Goal: Task Accomplishment & Management: Manage account settings

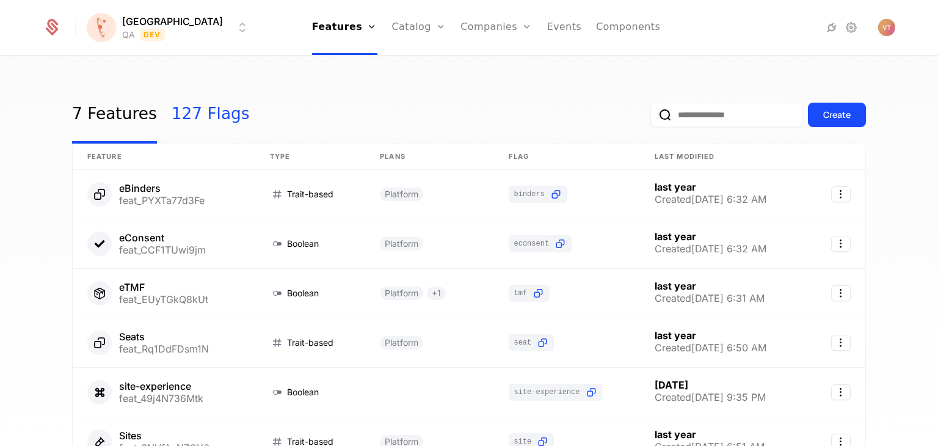
click at [180, 117] on link "127 Flags" at bounding box center [211, 114] width 78 height 57
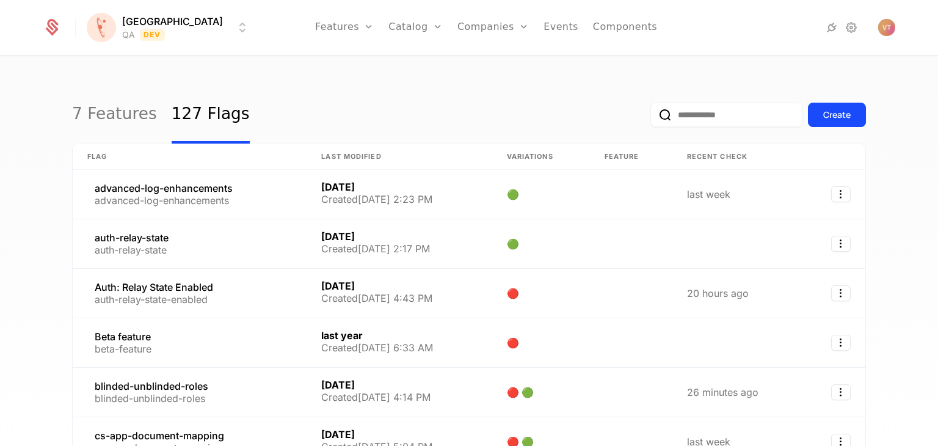
click at [710, 117] on input "email" at bounding box center [726, 115] width 153 height 24
paste input "**********"
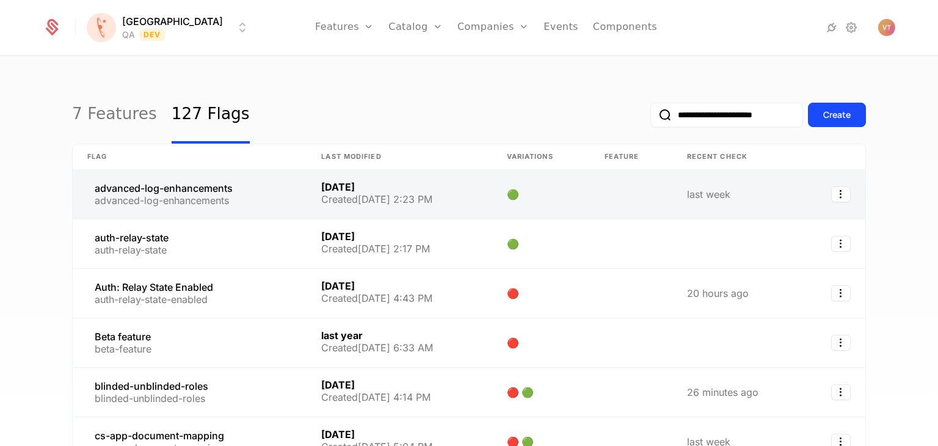
scroll to position [0, 10]
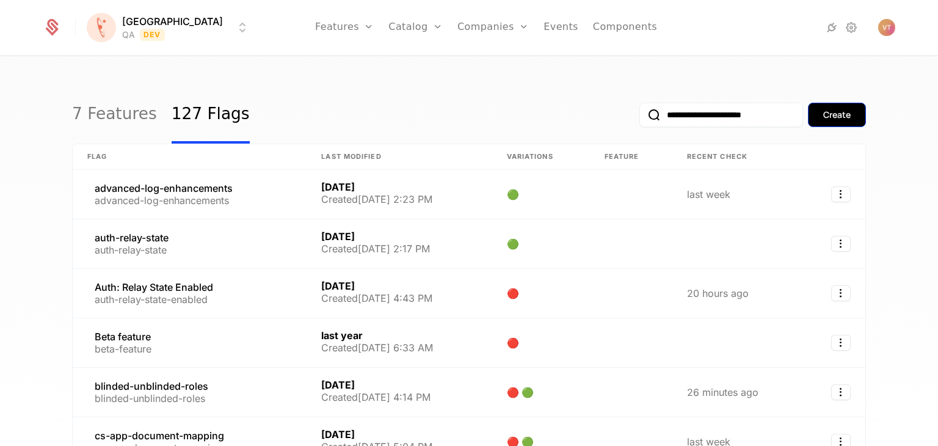
type input "**********"
click at [834, 117] on div "Create" at bounding box center [836, 115] width 27 height 12
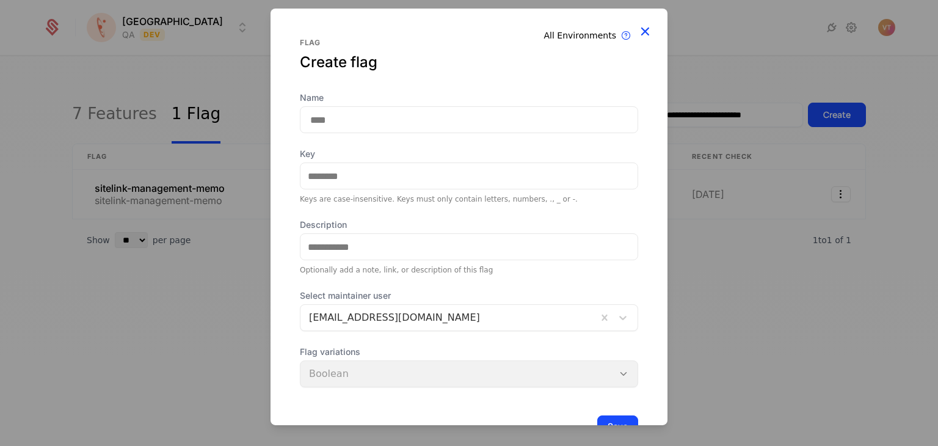
click at [641, 27] on icon at bounding box center [645, 31] width 16 height 16
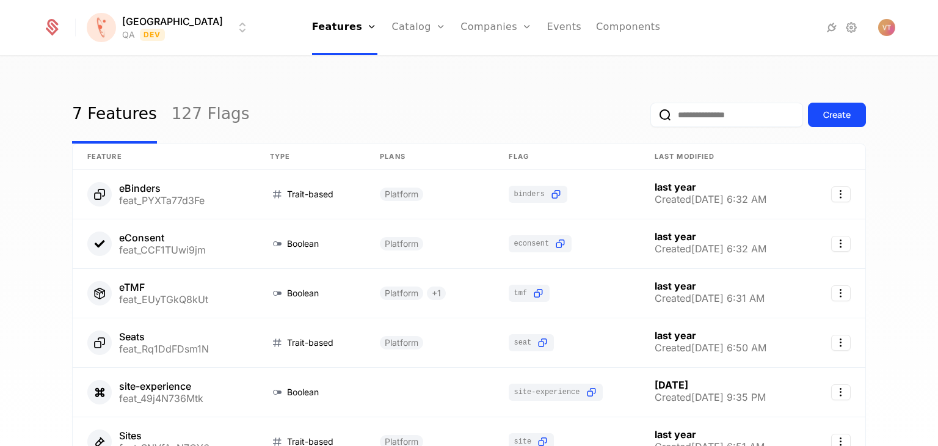
click at [697, 122] on input "email" at bounding box center [726, 115] width 153 height 24
click at [205, 120] on link "127 Flags" at bounding box center [211, 114] width 78 height 57
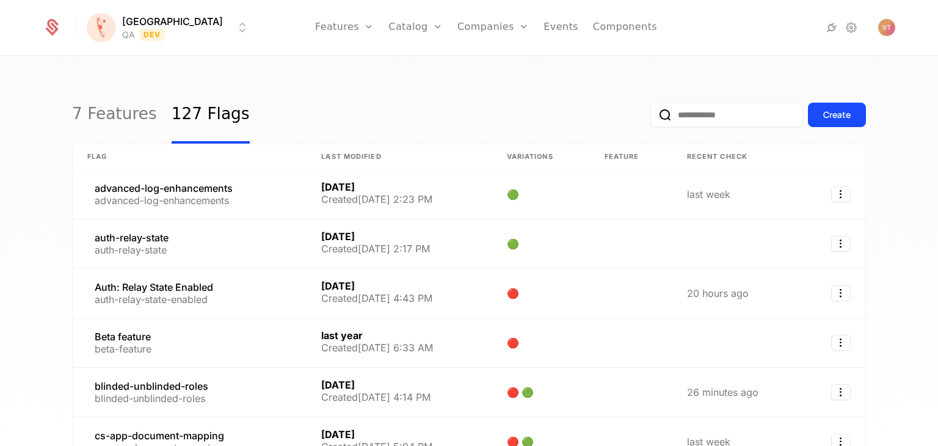
click at [709, 118] on input "email" at bounding box center [726, 115] width 153 height 24
paste input "**********"
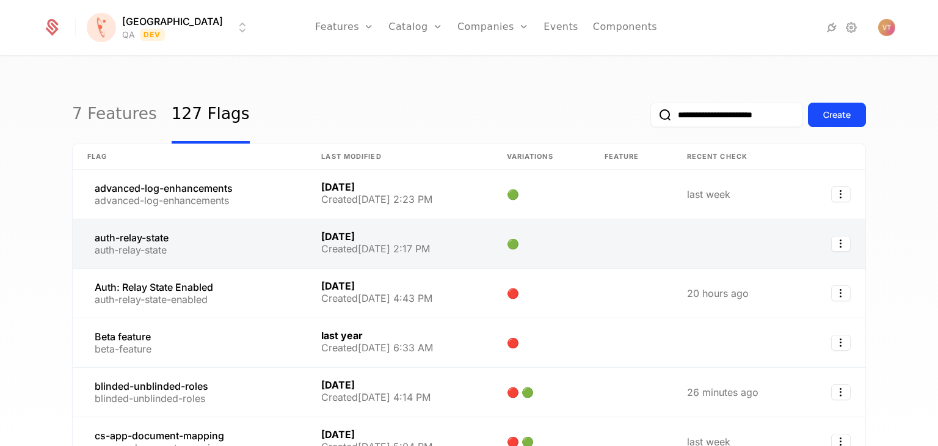
scroll to position [0, 10]
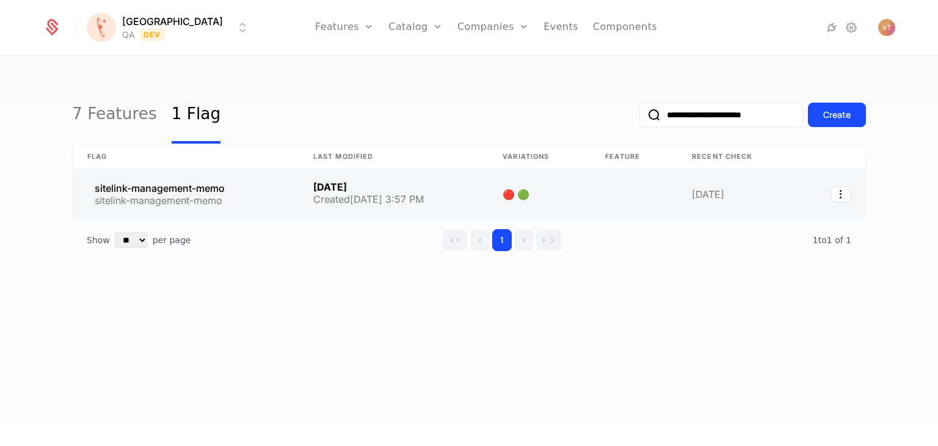
type input "**********"
click at [376, 190] on link at bounding box center [393, 194] width 189 height 49
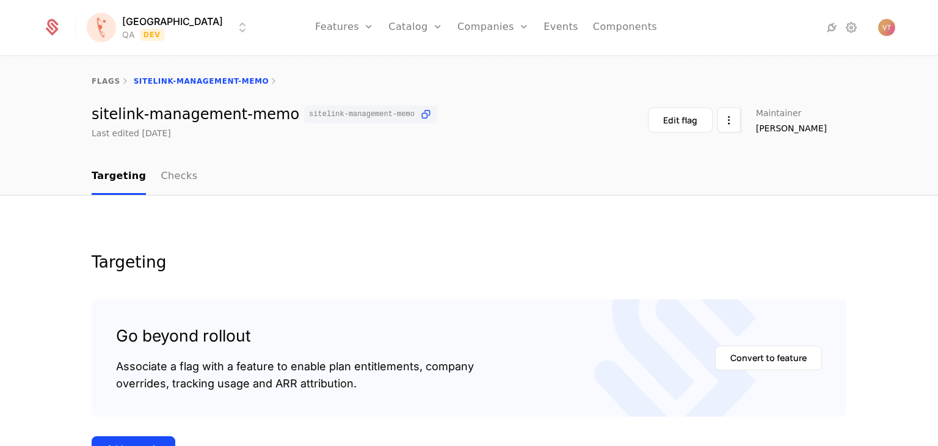
scroll to position [204, 0]
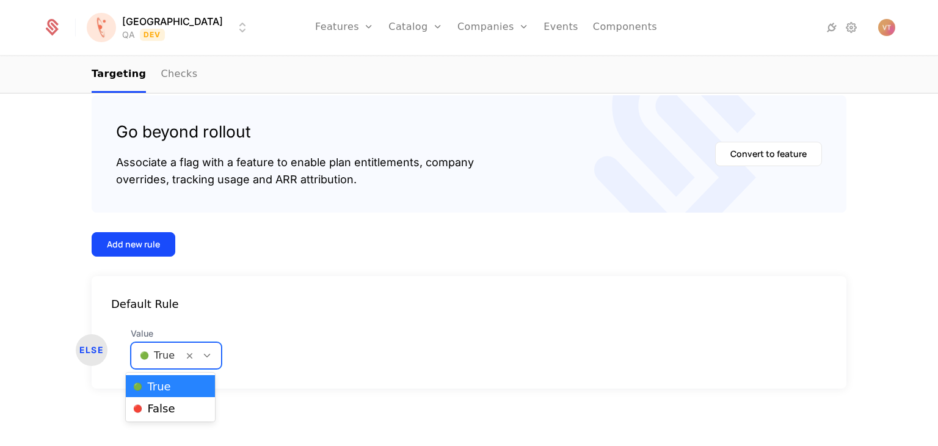
click at [202, 355] on icon at bounding box center [207, 355] width 11 height 11
click at [171, 411] on span "🔴 False" at bounding box center [154, 408] width 42 height 11
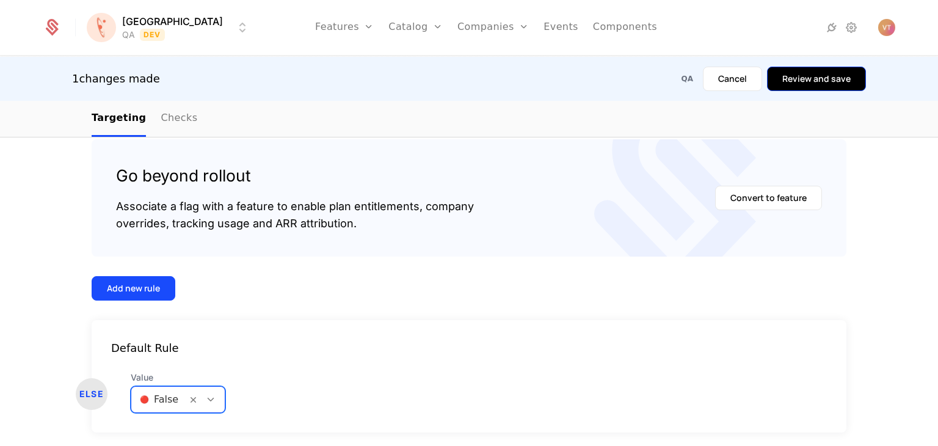
click at [810, 84] on button "Review and save" at bounding box center [816, 79] width 99 height 24
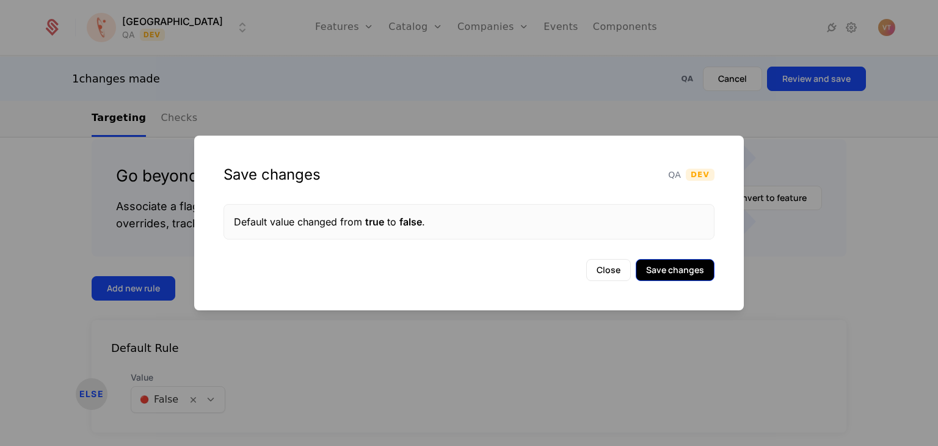
click at [694, 269] on button "Save changes" at bounding box center [675, 270] width 79 height 22
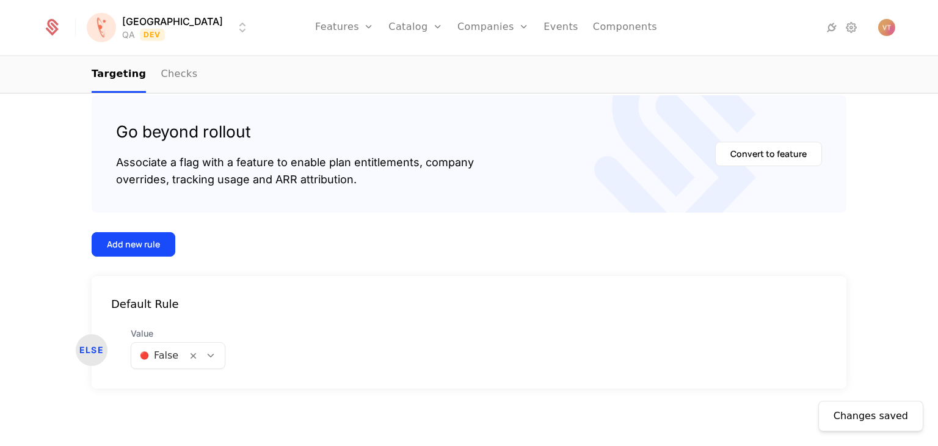
click at [683, 20] on nav "Features Features Flags Catalog Plans Add Ons Credits Configuration Companies C…" at bounding box center [486, 27] width 453 height 55
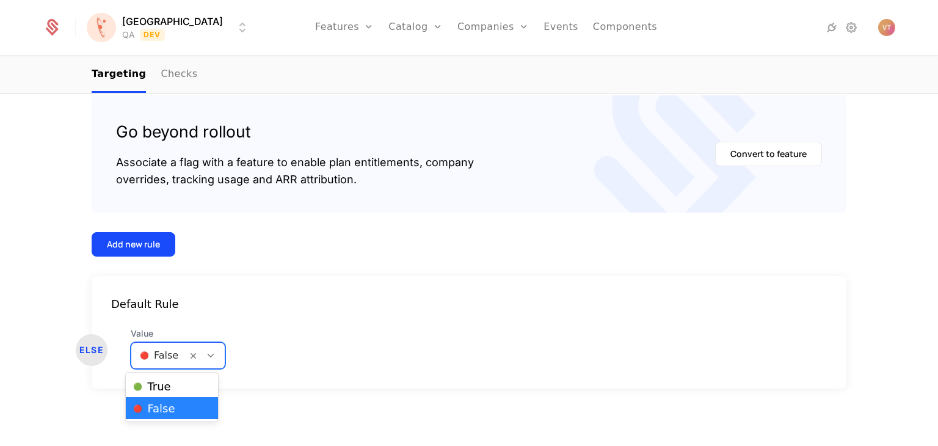
click at [206, 361] on div at bounding box center [206, 356] width 38 height 26
click at [191, 387] on div "🟢 True" at bounding box center [172, 386] width 78 height 12
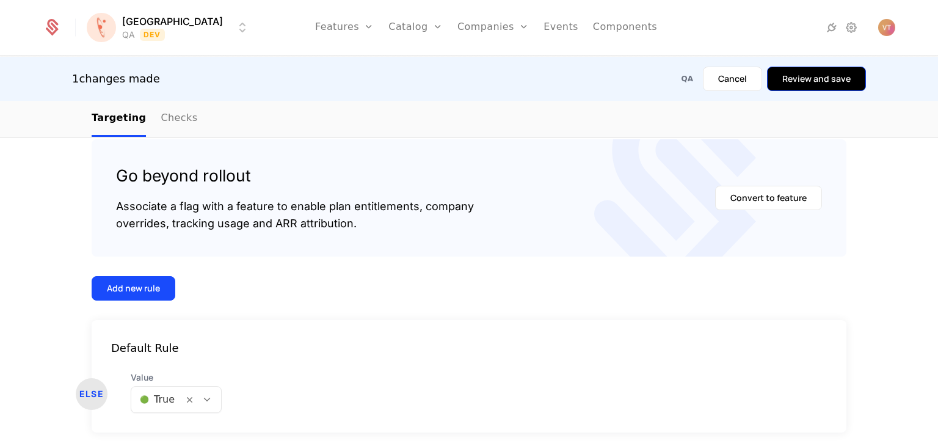
click at [820, 78] on button "Review and save" at bounding box center [816, 79] width 99 height 24
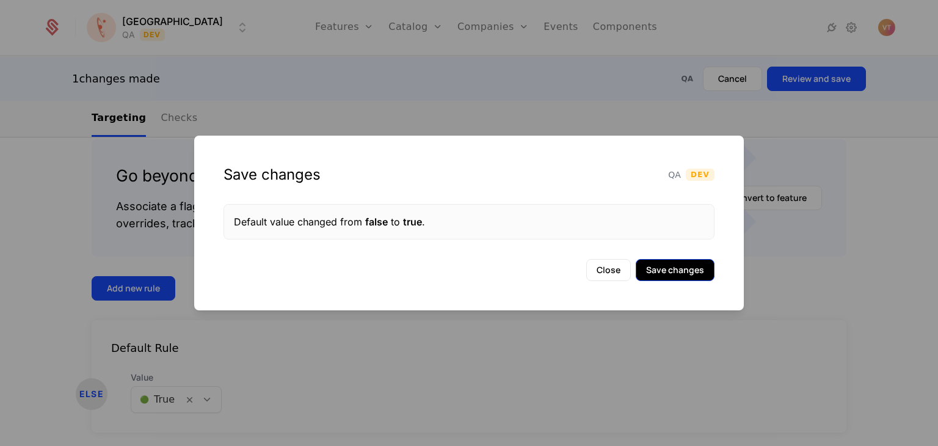
click at [669, 274] on button "Save changes" at bounding box center [675, 270] width 79 height 22
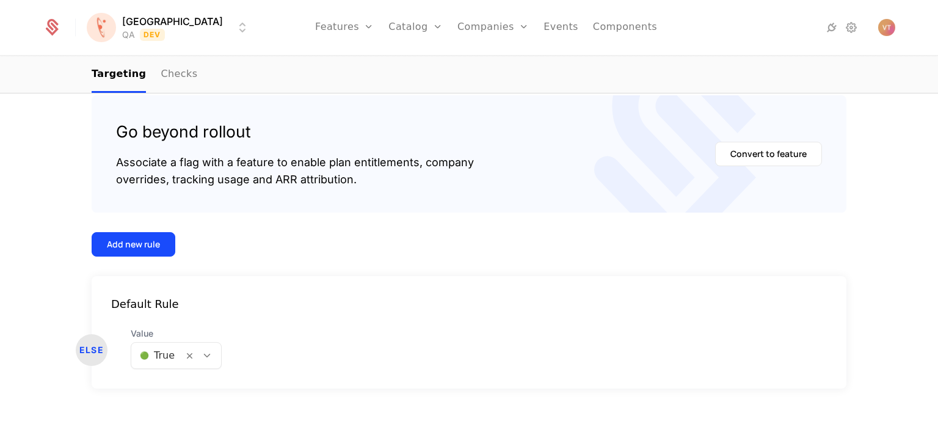
click at [205, 349] on div at bounding box center [207, 355] width 21 height 13
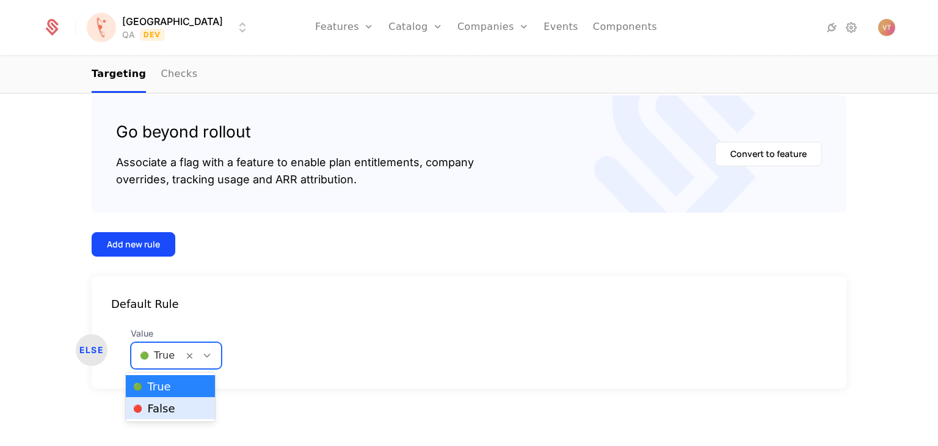
click at [173, 404] on div "🔴 False" at bounding box center [170, 408] width 75 height 12
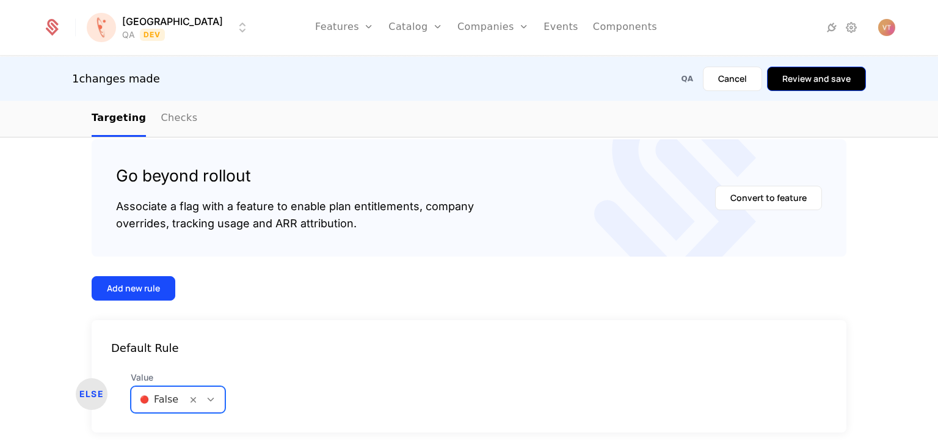
click at [808, 84] on button "Review and save" at bounding box center [816, 79] width 99 height 24
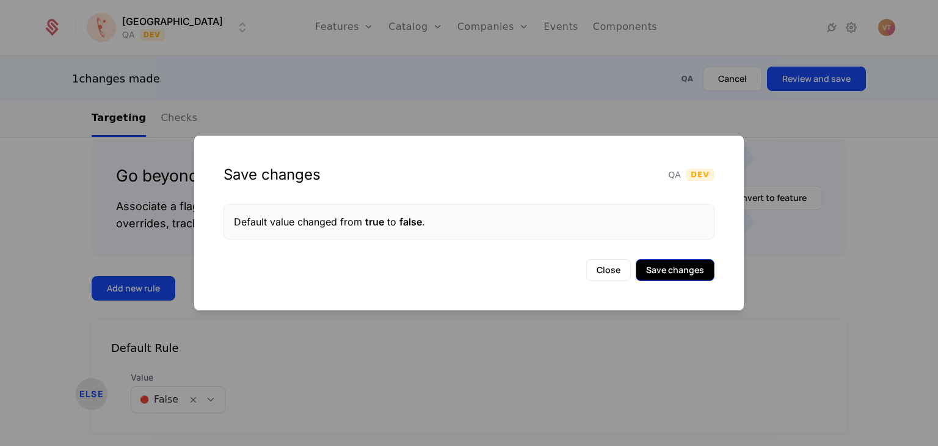
click at [697, 274] on button "Save changes" at bounding box center [675, 270] width 79 height 22
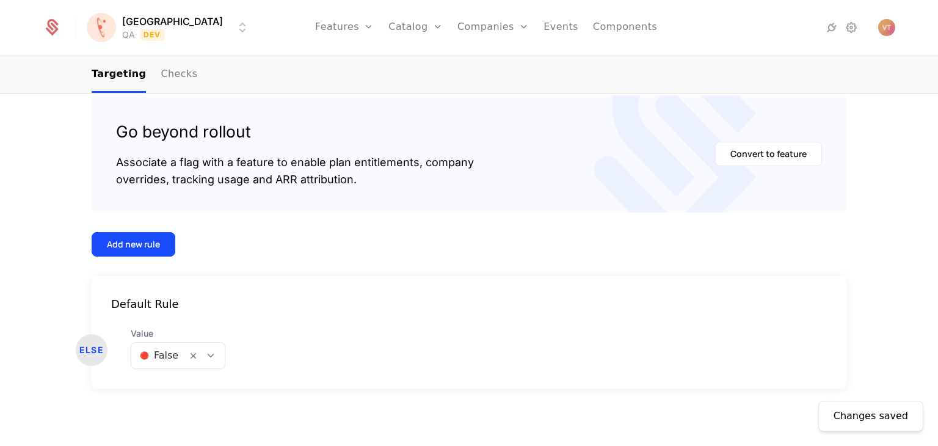
click at [205, 356] on icon at bounding box center [210, 355] width 11 height 11
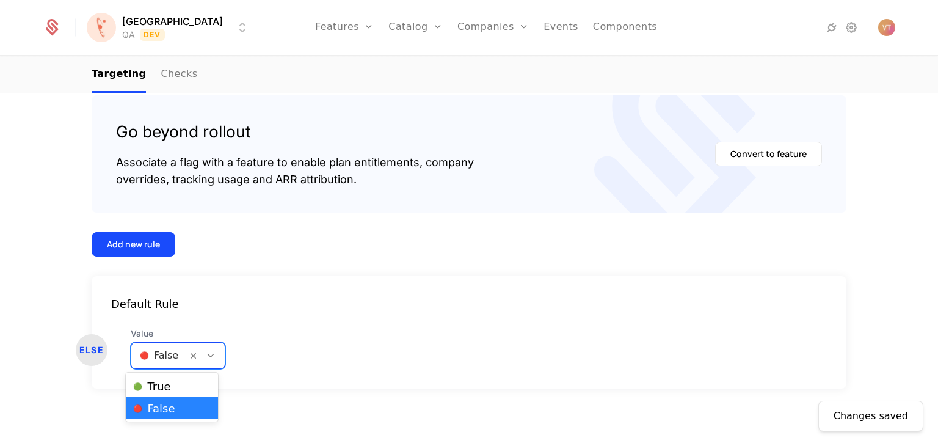
click at [174, 386] on div "🟢 True" at bounding box center [172, 386] width 78 height 12
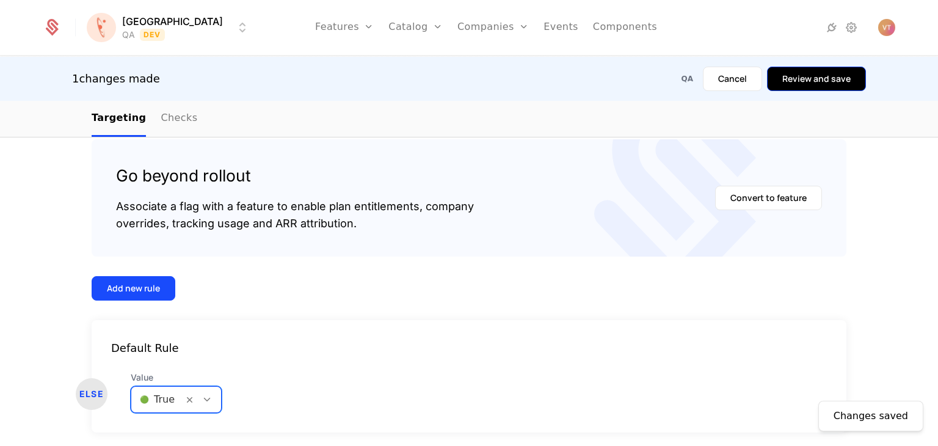
click at [798, 82] on button "Review and save" at bounding box center [816, 79] width 99 height 24
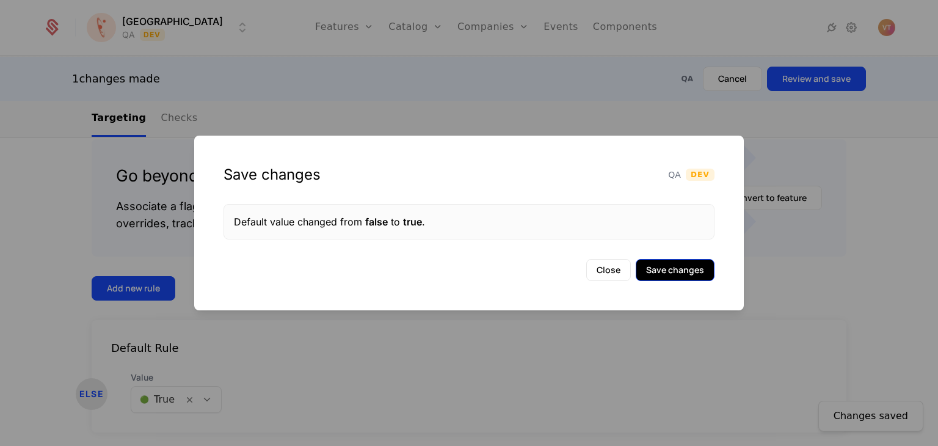
click at [676, 275] on button "Save changes" at bounding box center [675, 270] width 79 height 22
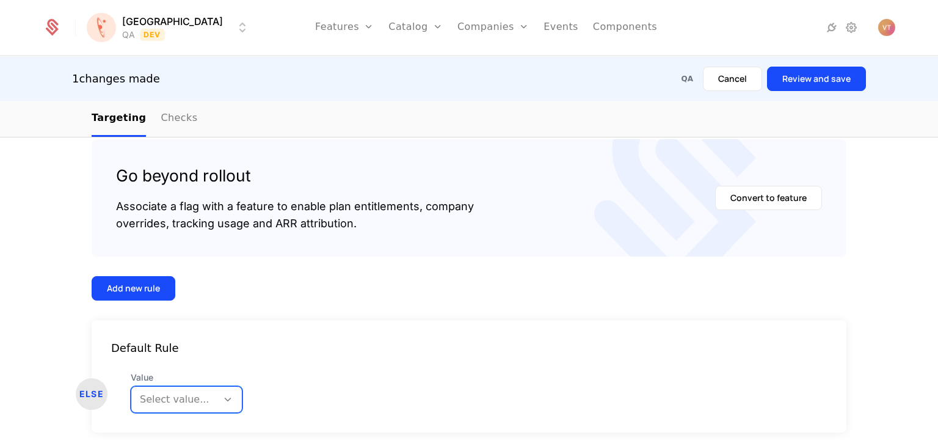
click at [212, 394] on div "Default Rule ELSE Value option , selected. Select is focused ,type to refine li…" at bounding box center [469, 376] width 755 height 112
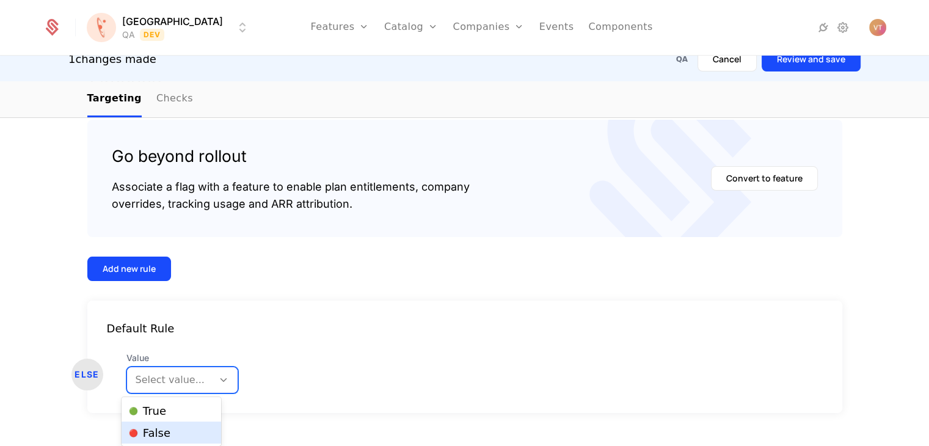
click at [166, 429] on span "🔴 False" at bounding box center [150, 433] width 42 height 11
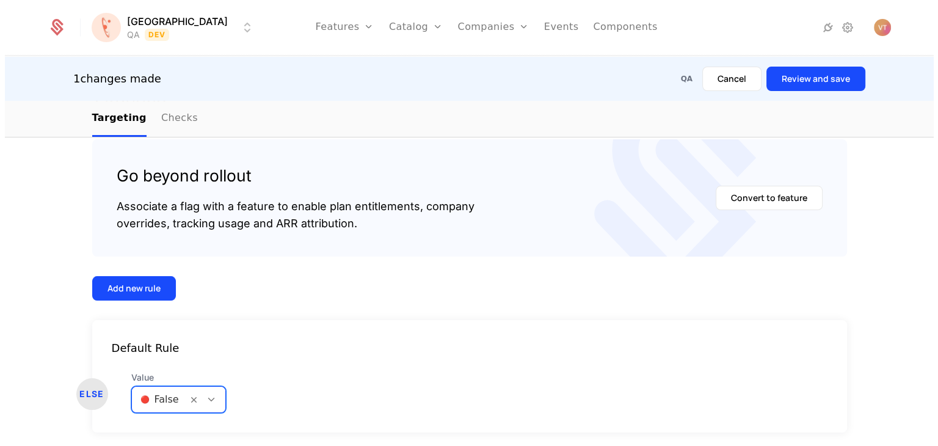
scroll to position [0, 0]
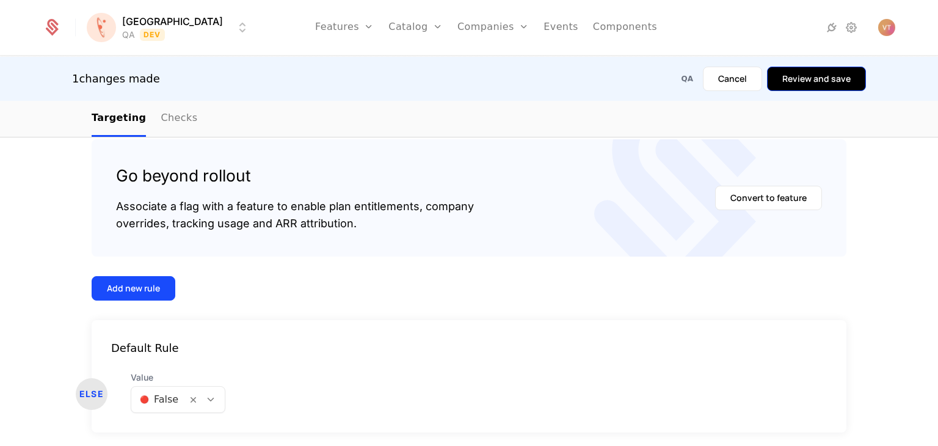
click at [822, 76] on button "Review and save" at bounding box center [816, 79] width 99 height 24
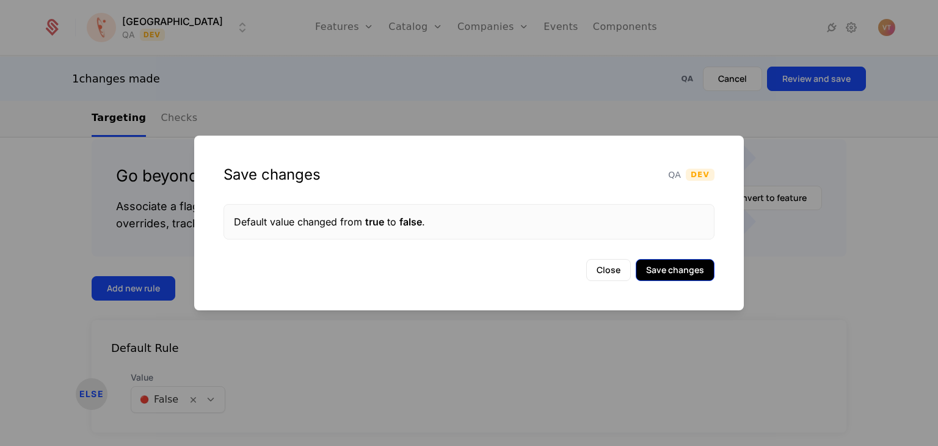
click at [672, 276] on button "Save changes" at bounding box center [675, 270] width 79 height 22
